Goal: Check status: Check status

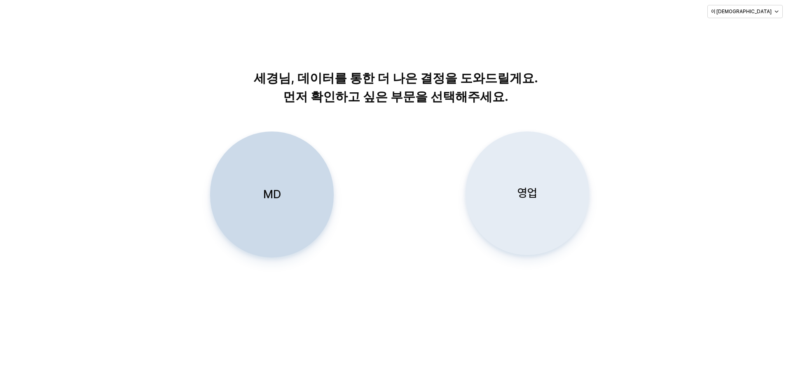
click at [518, 161] on div "영업" at bounding box center [527, 193] width 116 height 123
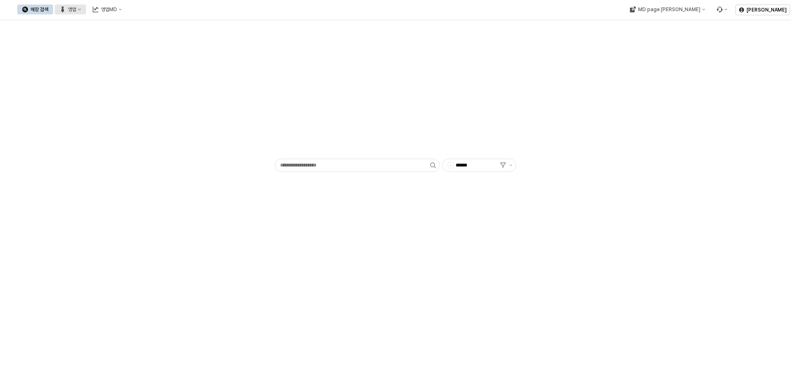
click at [76, 9] on div "영업" at bounding box center [72, 10] width 8 height 6
click at [150, 23] on div "목표매출 달성현황" at bounding box center [162, 24] width 44 height 7
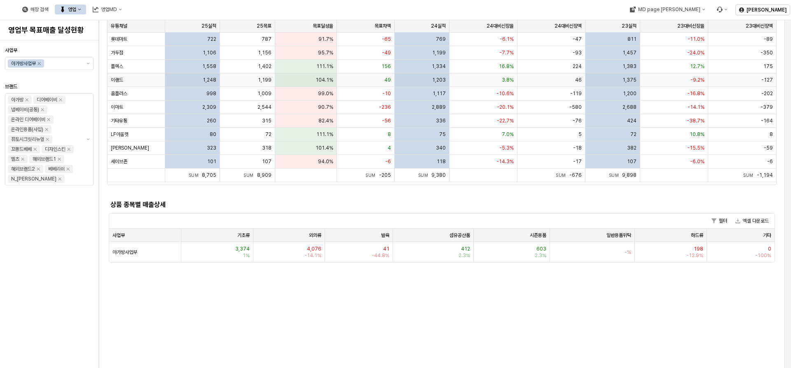
scroll to position [165, 0]
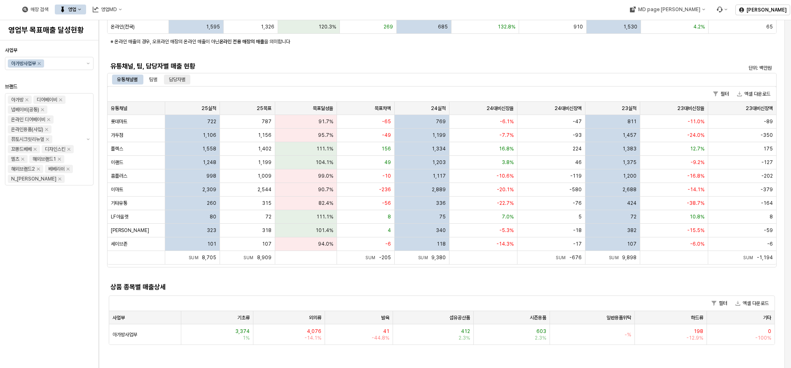
click at [173, 82] on div "담당자별" at bounding box center [177, 80] width 16 height 10
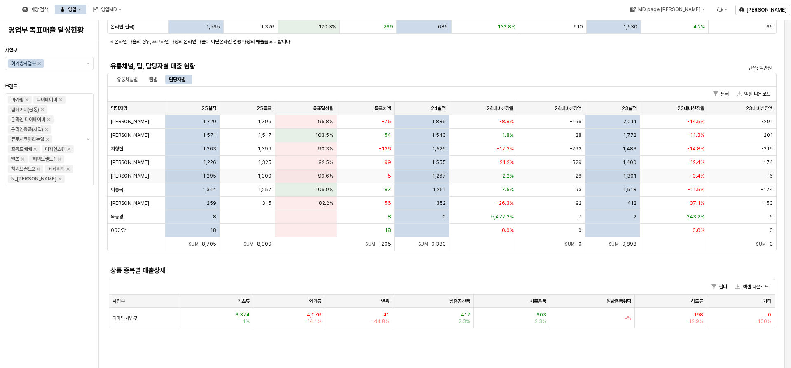
click at [269, 174] on span "1,300" at bounding box center [264, 176] width 14 height 7
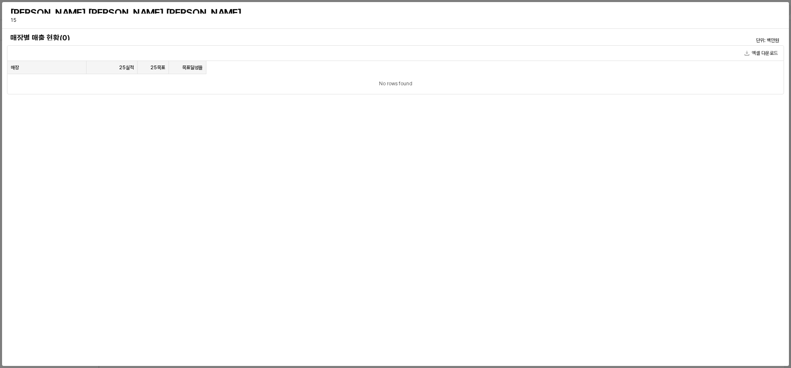
click at [248, 176] on div "매장별 매출 현황(0) 단위: 백만원 엑셀 다운로드 매장 매장 25실적 25실적 25목표 25목표 목표달성율 목표달성율 No rows found" at bounding box center [395, 197] width 777 height 330
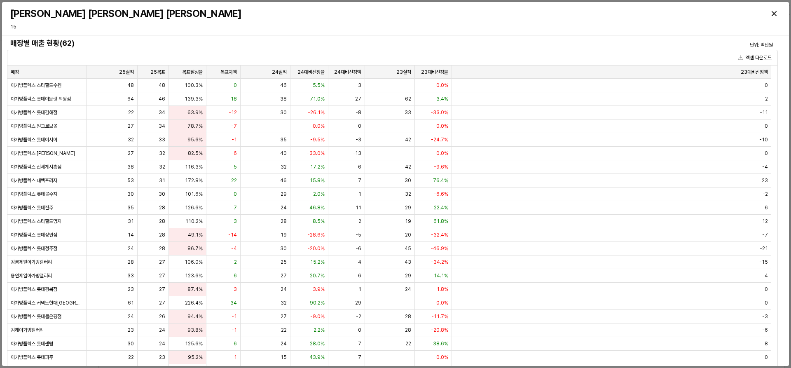
scroll to position [0, 0]
click at [777, 14] on div "Close" at bounding box center [774, 13] width 12 height 12
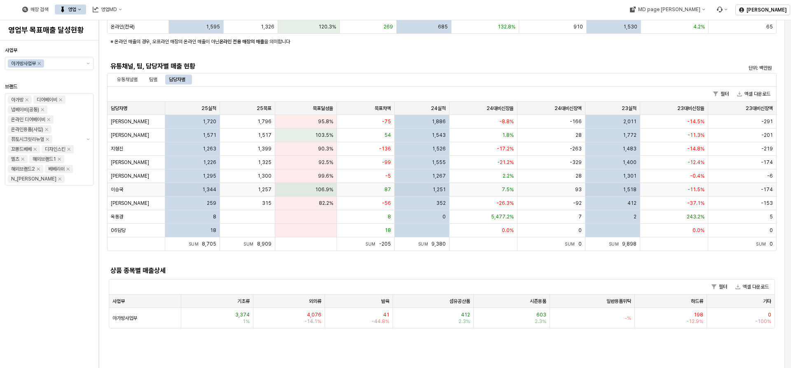
scroll to position [124, 0]
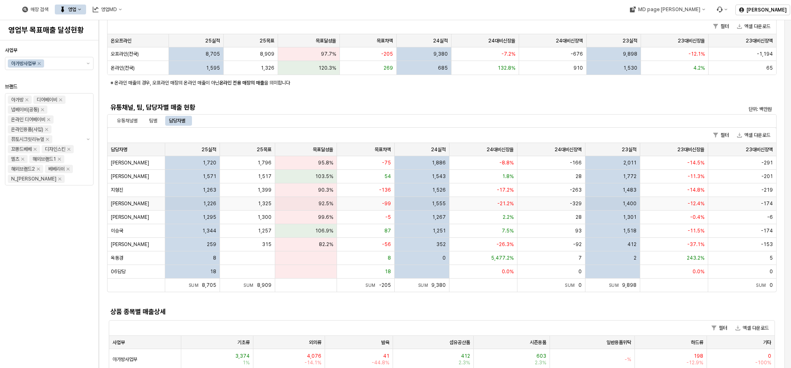
click at [363, 203] on div "-99" at bounding box center [366, 204] width 58 height 14
click at [363, 203] on div "매장별 매출 현황(62) 단위: 백만원 엑셀 다운로드 매장 매장 25실적 25실적 아가방플렉스 스타필드수원 48 아가방플렉스 롯데아울렛 의왕점…" at bounding box center [396, 227] width 746 height 367
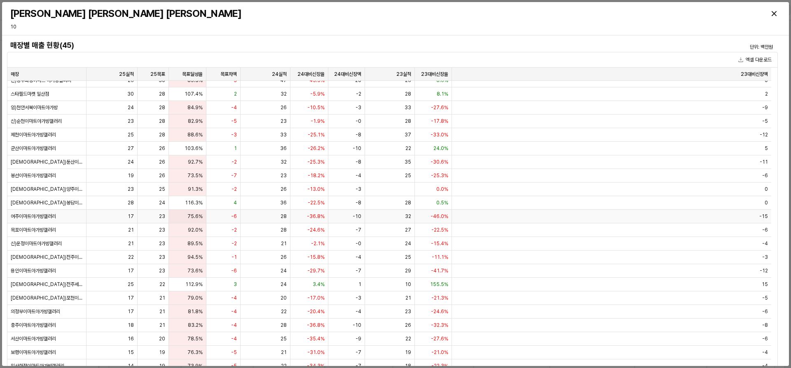
scroll to position [247, 0]
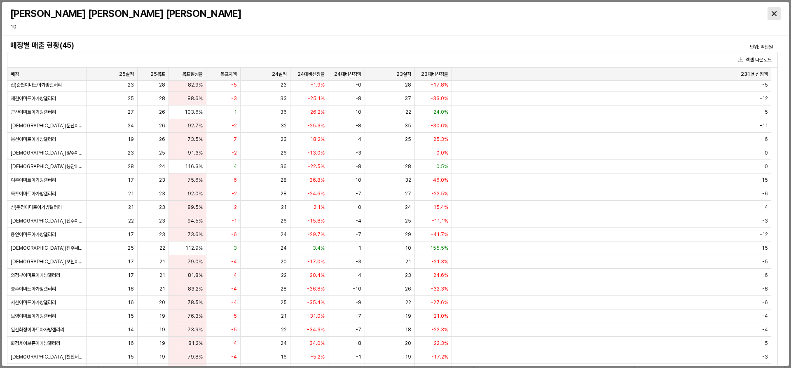
click at [774, 12] on icon "Close" at bounding box center [774, 13] width 5 height 5
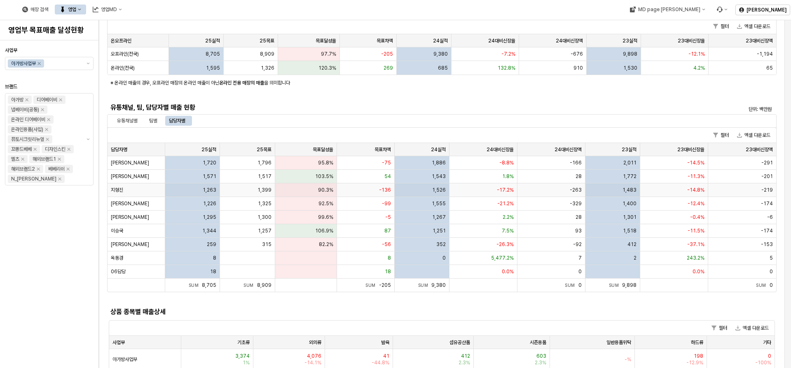
click at [165, 191] on div "1,263" at bounding box center [192, 190] width 55 height 14
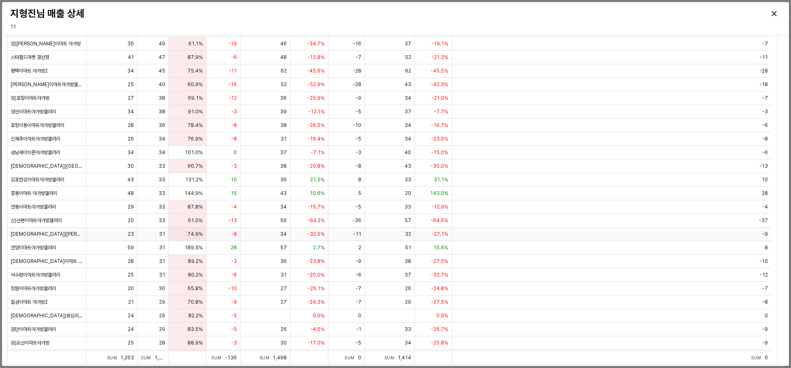
scroll to position [0, 0]
click at [769, 10] on div "Close" at bounding box center [774, 13] width 12 height 12
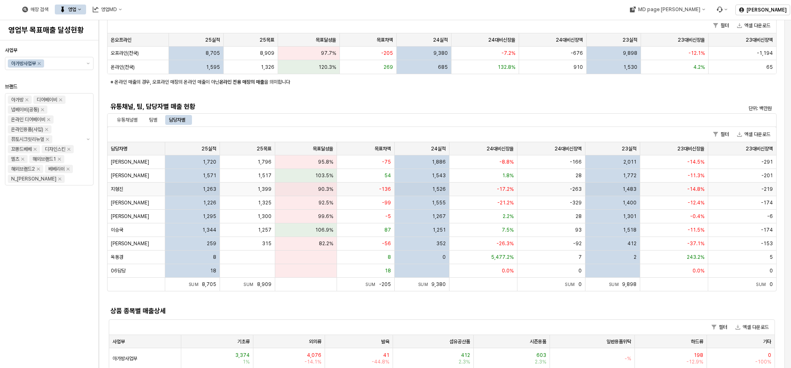
scroll to position [124, 0]
click at [322, 151] on div "목표달성율 목표달성율" at bounding box center [306, 149] width 62 height 13
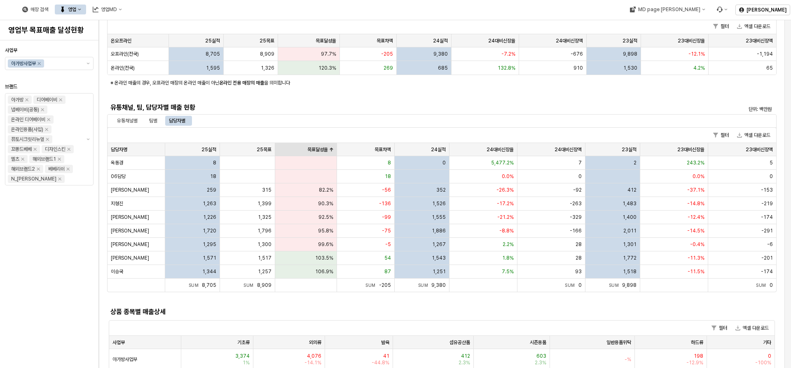
click at [322, 151] on div "목표달성율 목표달성율" at bounding box center [306, 149] width 62 height 13
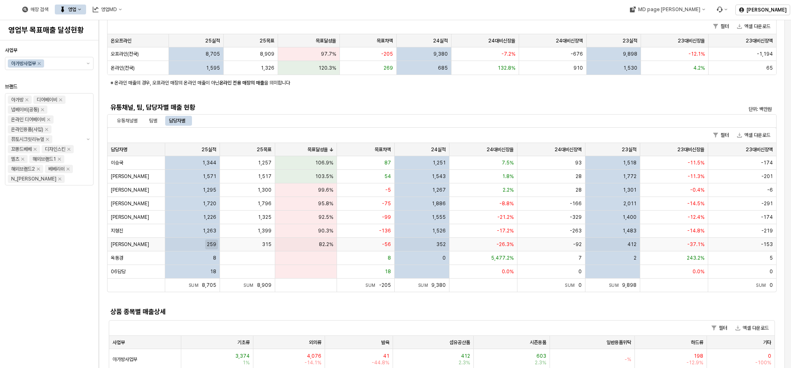
click at [207, 246] on span "259" at bounding box center [211, 244] width 9 height 7
